Goal: Information Seeking & Learning: Learn about a topic

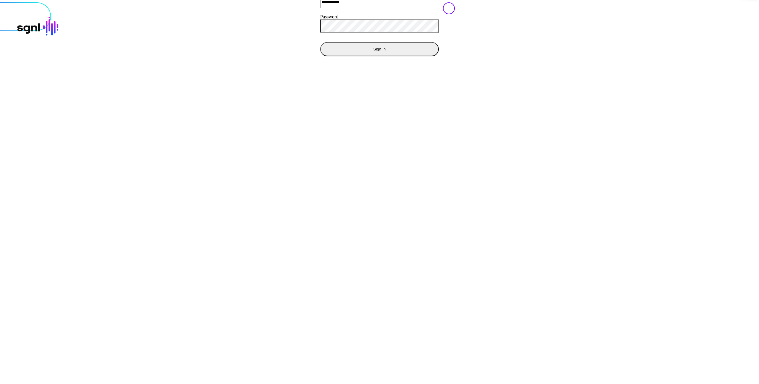
click at [320, 56] on button "Sign In" at bounding box center [379, 49] width 119 height 14
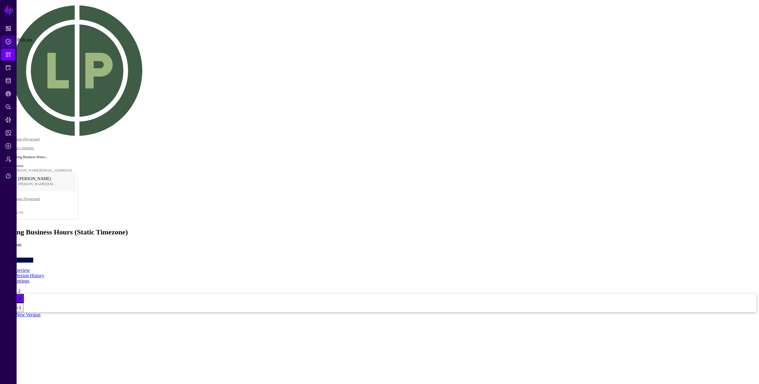
click at [11, 39] on span "Policies" at bounding box center [8, 42] width 6 height 6
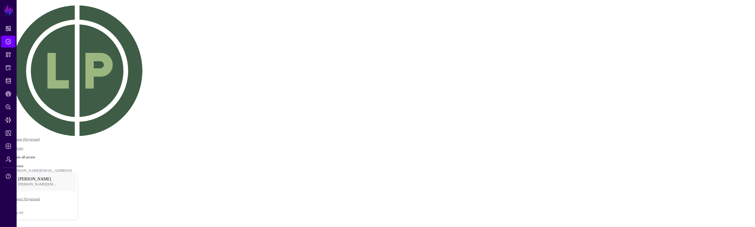
scroll to position [45, 0]
